Goal: Transaction & Acquisition: Purchase product/service

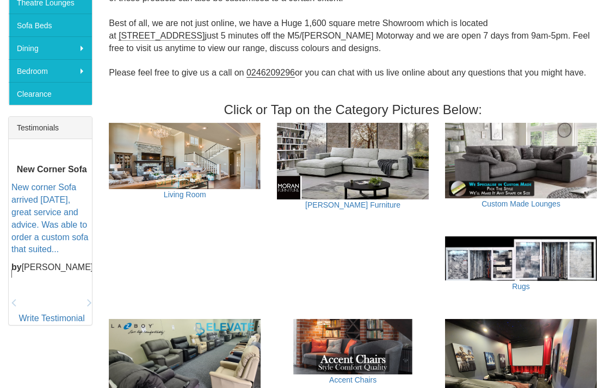
scroll to position [387, 0]
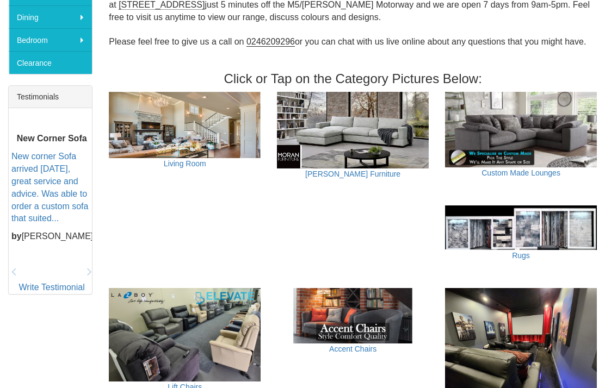
click at [379, 121] on img at bounding box center [353, 130] width 152 height 77
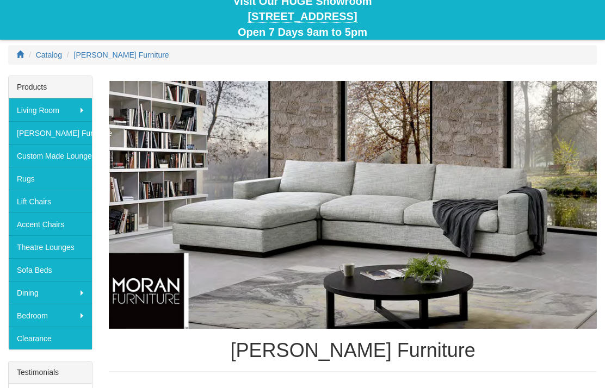
scroll to position [84, 0]
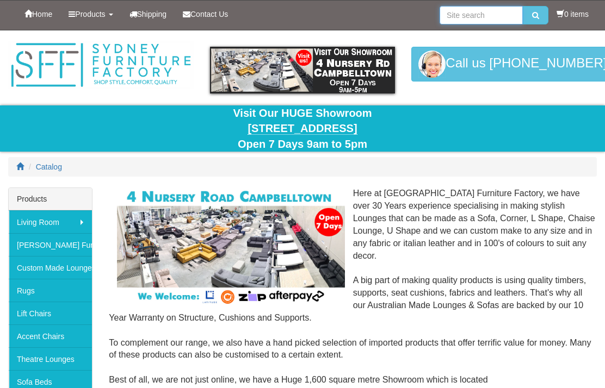
click at [461, 13] on input "search" at bounding box center [480, 15] width 83 height 18
type input "Chaise lounges"
click at [532, 15] on button "submit" at bounding box center [535, 15] width 26 height 18
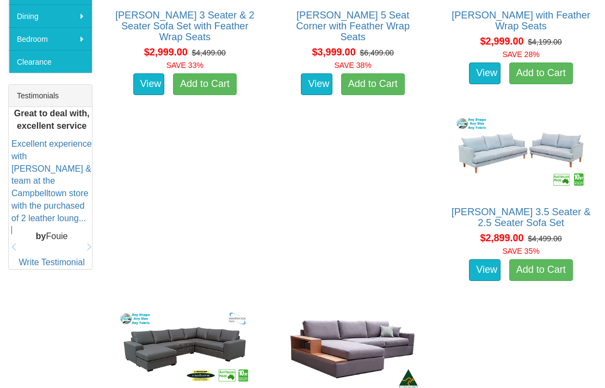
scroll to position [389, 0]
click at [254, 307] on img at bounding box center [185, 350] width 140 height 86
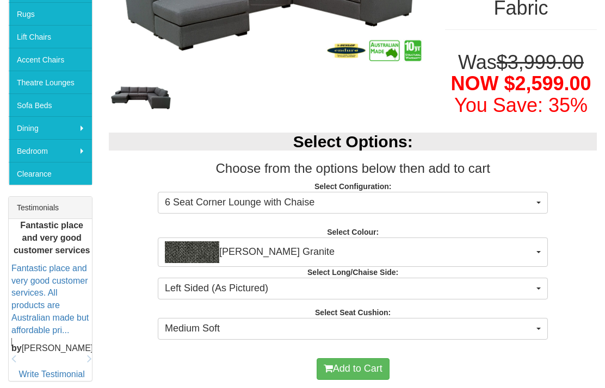
scroll to position [277, 0]
click at [547, 238] on button "[PERSON_NAME] Granite" at bounding box center [353, 252] width 390 height 29
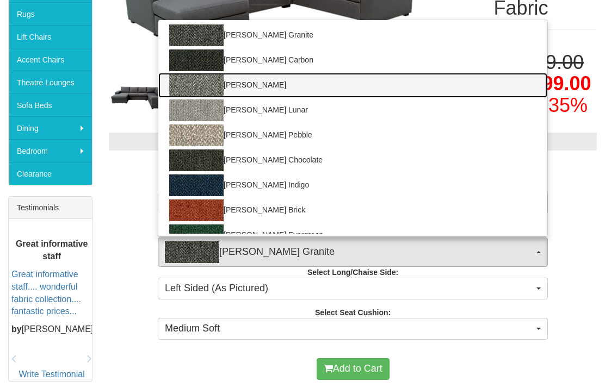
click at [201, 74] on img at bounding box center [196, 85] width 54 height 22
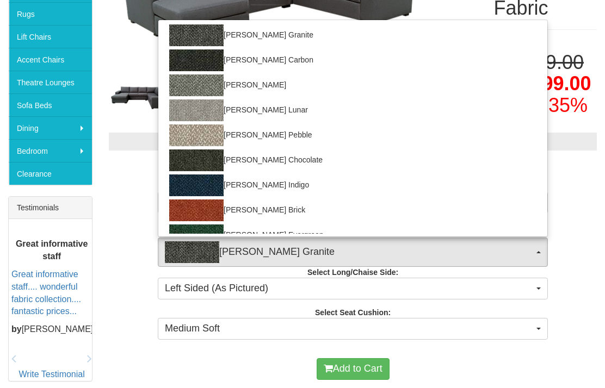
select select "1787"
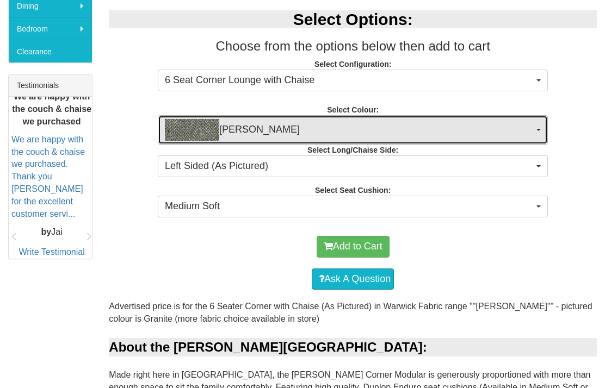
scroll to position [399, 0]
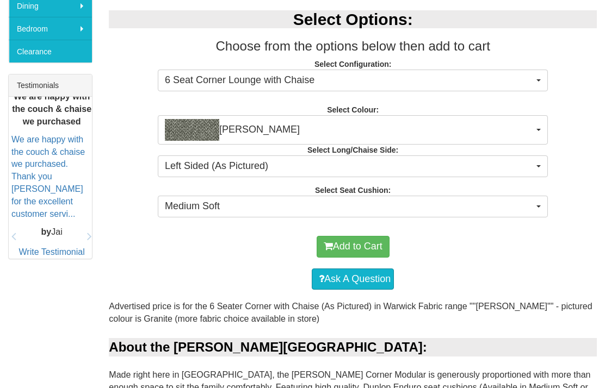
click at [546, 155] on button "Left Sided (As Pictured)" at bounding box center [353, 166] width 390 height 22
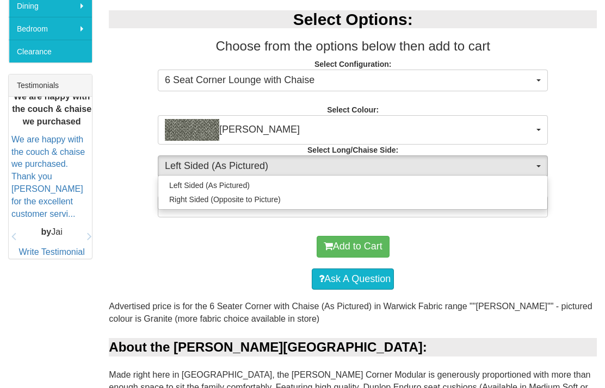
click at [239, 199] on div at bounding box center [302, 194] width 605 height 388
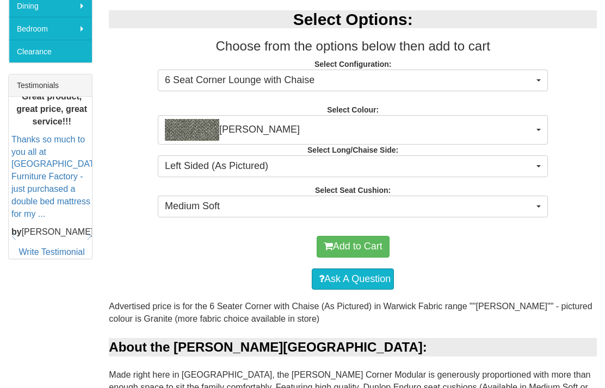
click at [543, 155] on button "Left Sided (As Pictured)" at bounding box center [353, 166] width 390 height 22
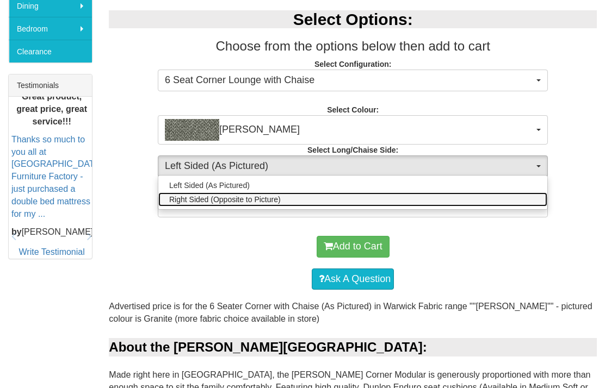
click at [260, 194] on span "Right Sided (Opposite to Picture)" at bounding box center [224, 199] width 111 height 11
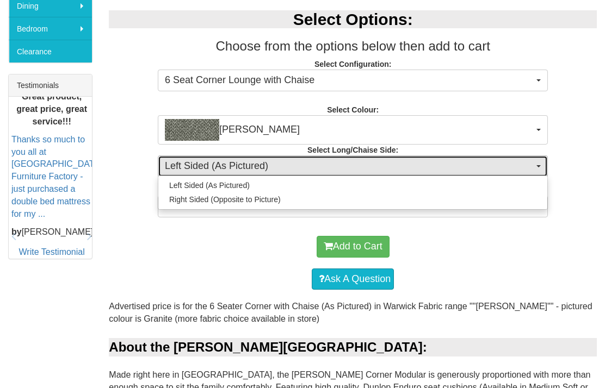
select select "1587"
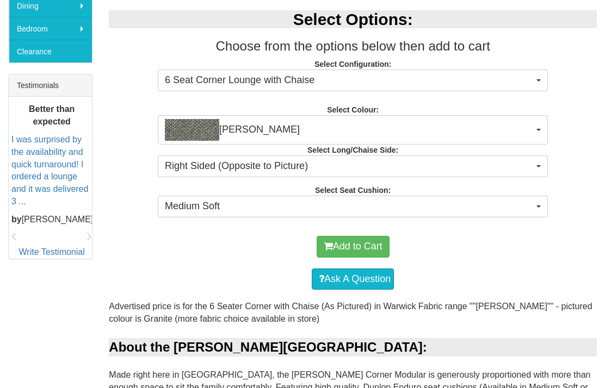
click at [540, 198] on button "Medium Soft" at bounding box center [353, 207] width 390 height 22
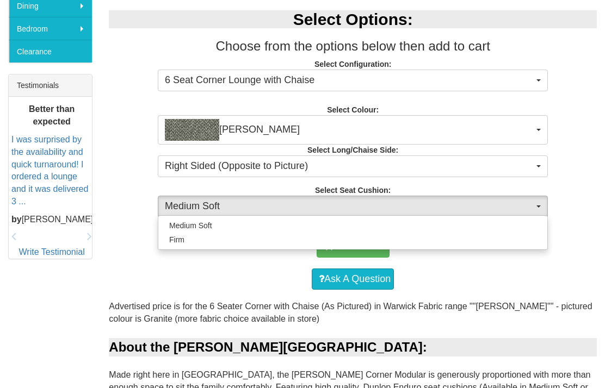
click at [585, 213] on div at bounding box center [302, 194] width 605 height 388
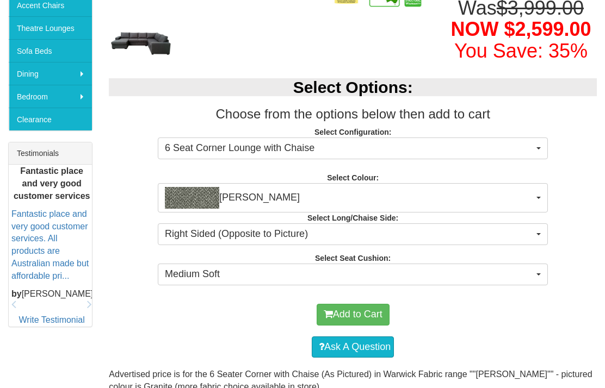
scroll to position [333, 0]
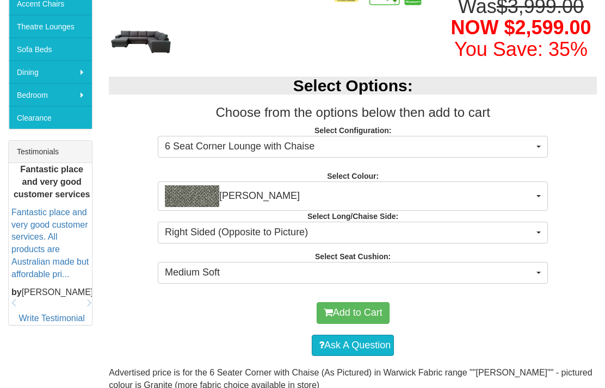
click at [545, 136] on button "6 Seat Corner Lounge with Chaise" at bounding box center [353, 147] width 390 height 22
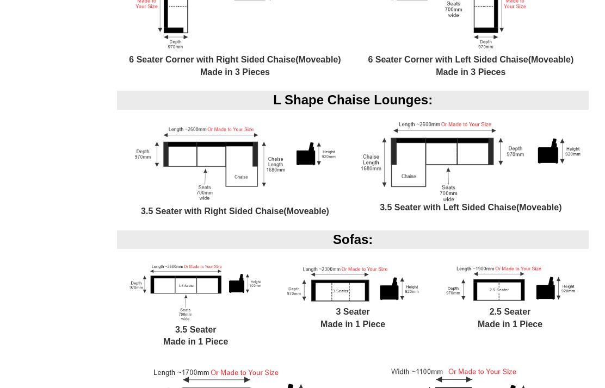
scroll to position [1000, 0]
click at [240, 166] on div at bounding box center [302, 194] width 605 height 388
click at [233, 122] on img at bounding box center [234, 163] width 219 height 83
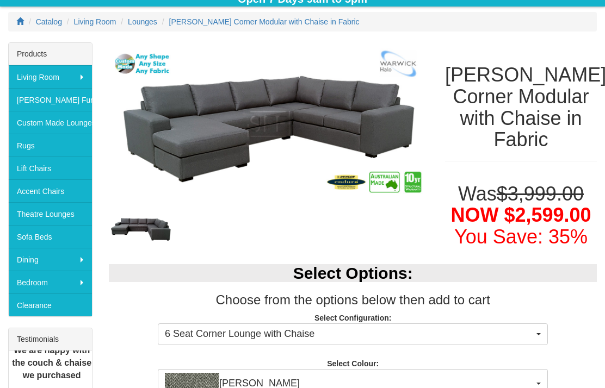
scroll to position [148, 0]
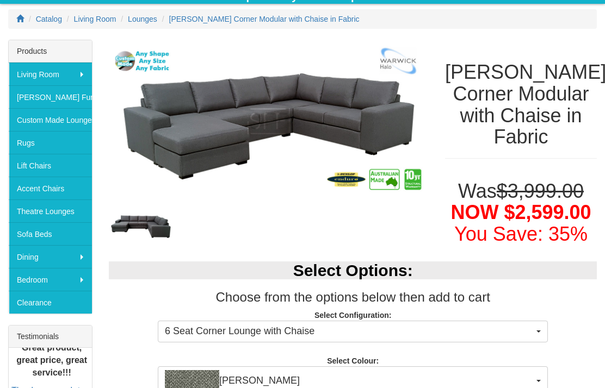
click at [540, 380] on span "button" at bounding box center [538, 381] width 4 height 2
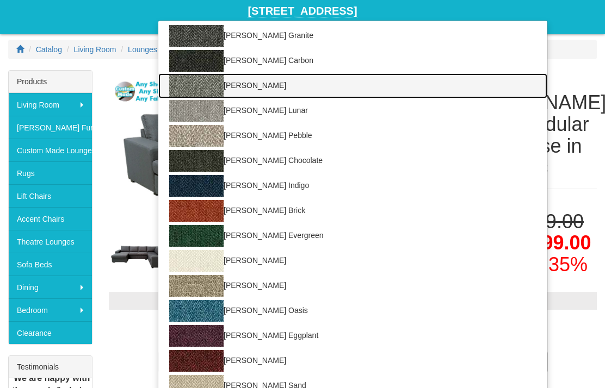
scroll to position [116, 0]
